Goal: Check status

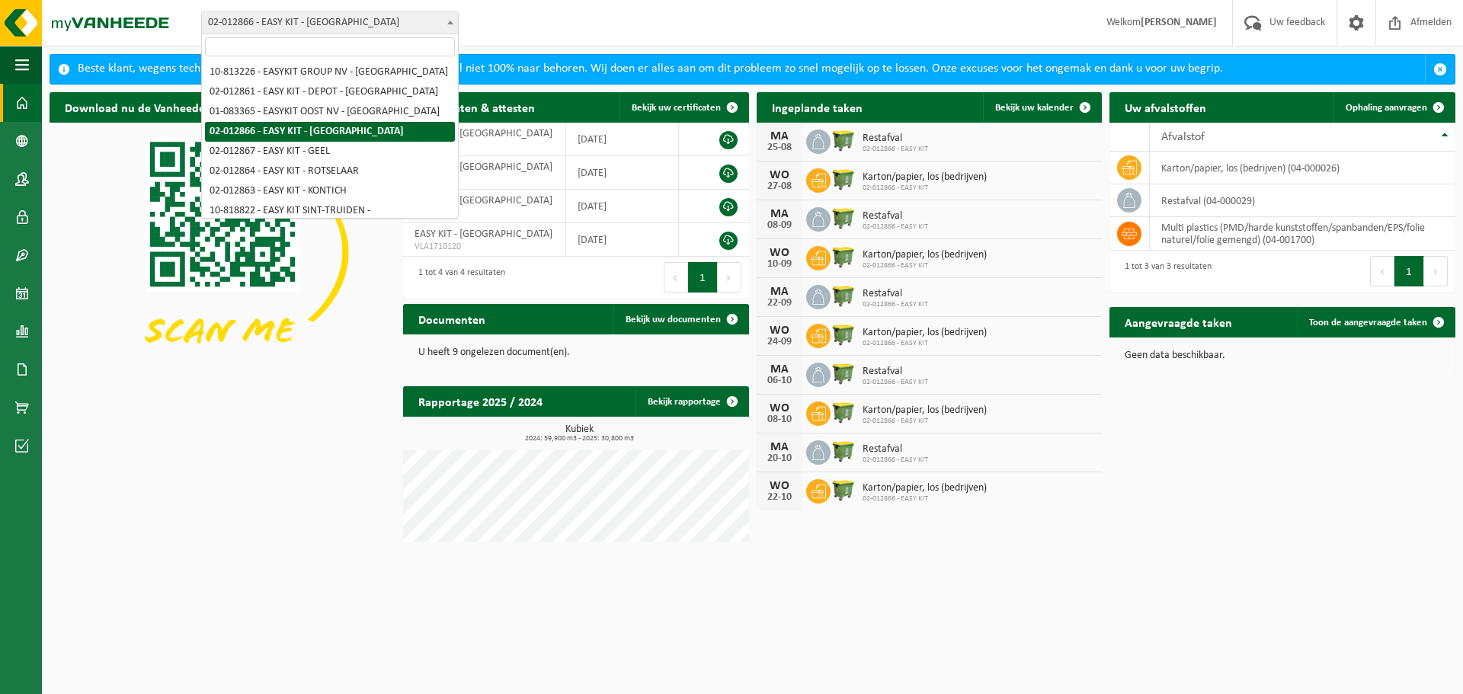
click at [262, 21] on span "02-012866 - EASY KIT - [GEOGRAPHIC_DATA]" at bounding box center [330, 22] width 256 height 21
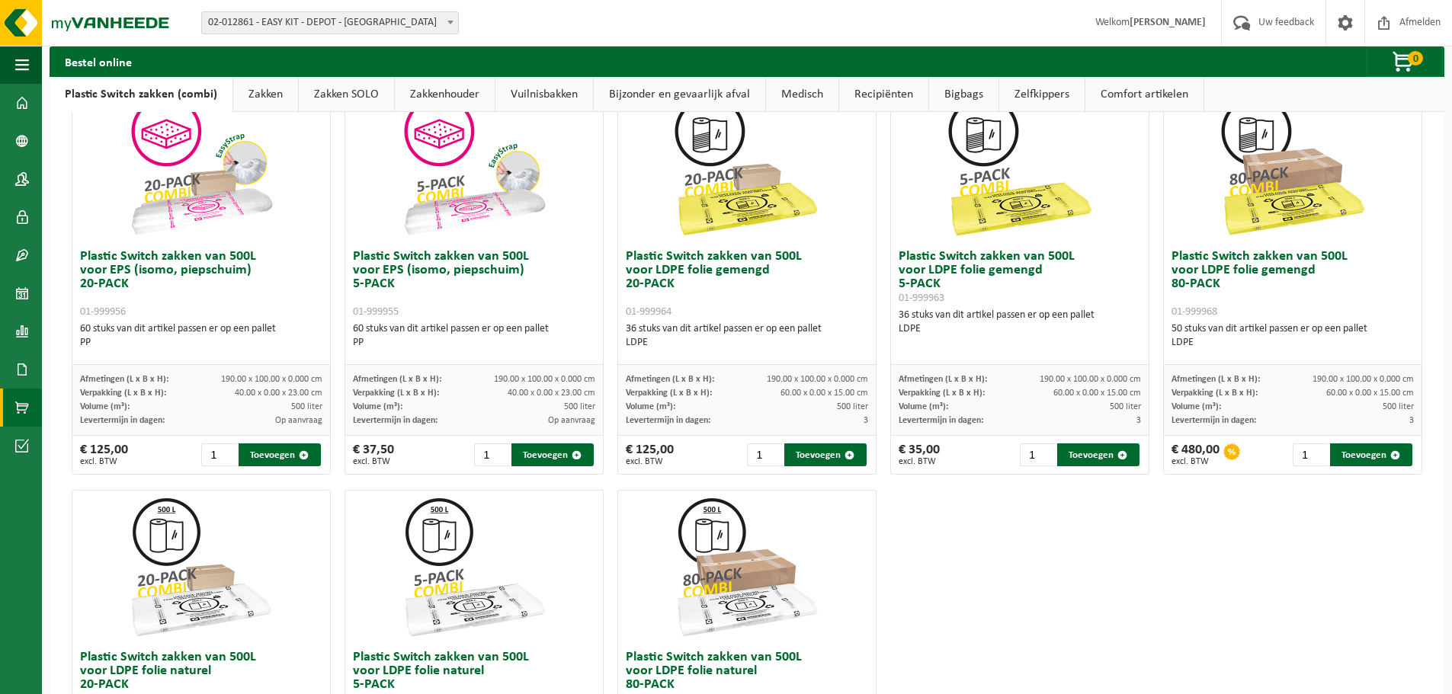
scroll to position [355, 0]
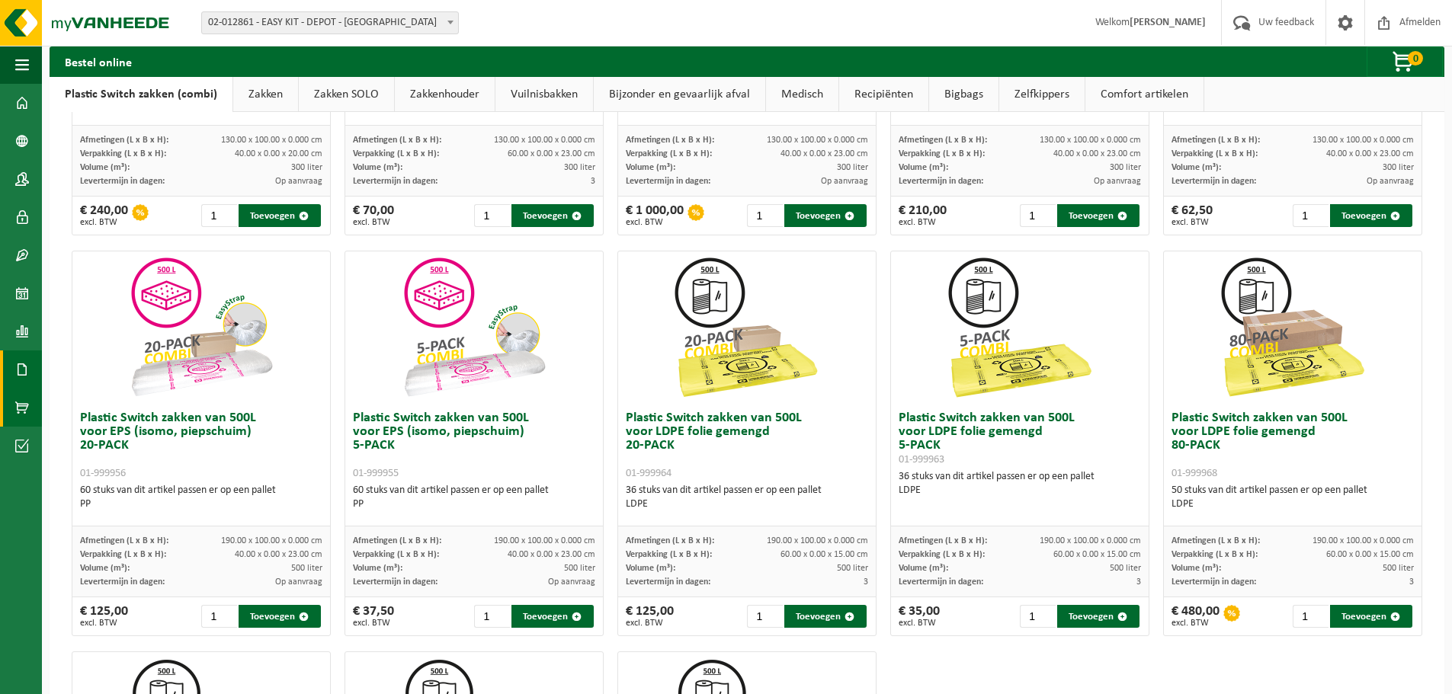
click at [29, 370] on link "Documenten" at bounding box center [21, 370] width 42 height 38
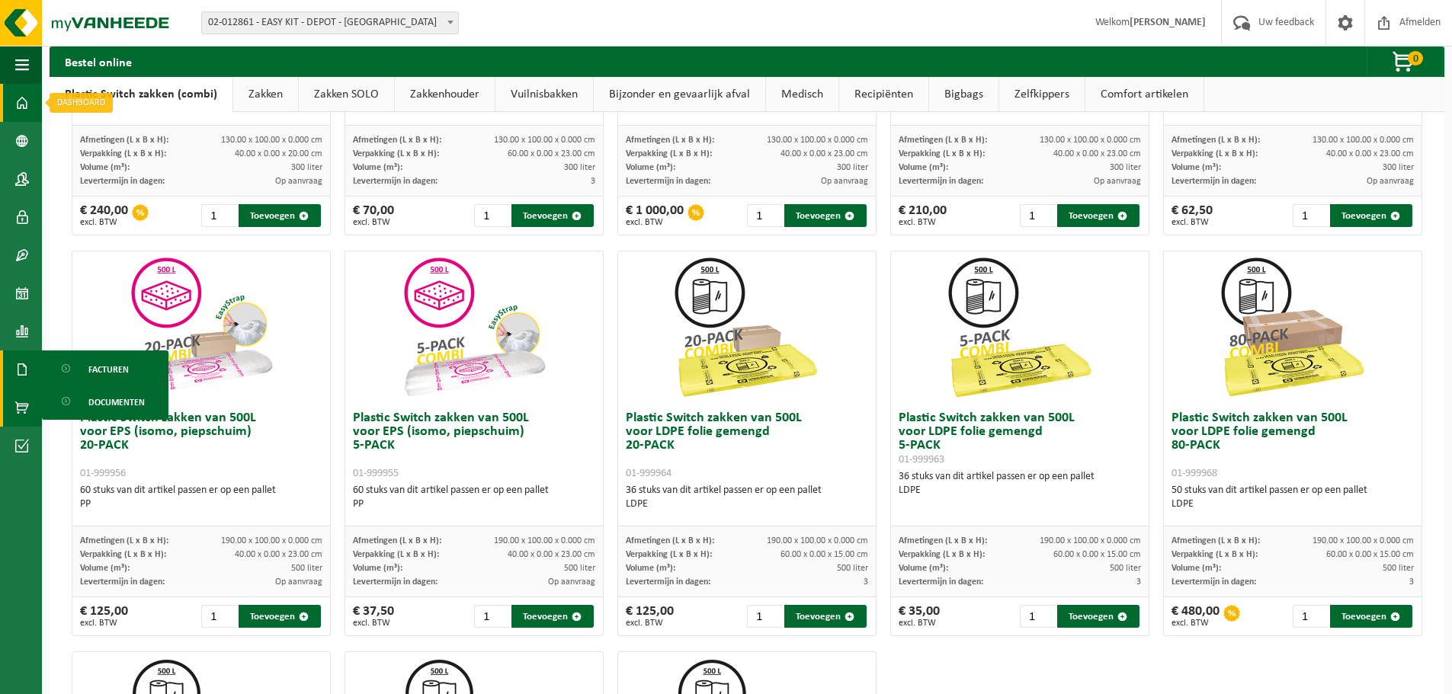
click at [29, 103] on link "Dashboard" at bounding box center [21, 103] width 42 height 38
